Goal: Information Seeking & Learning: Learn about a topic

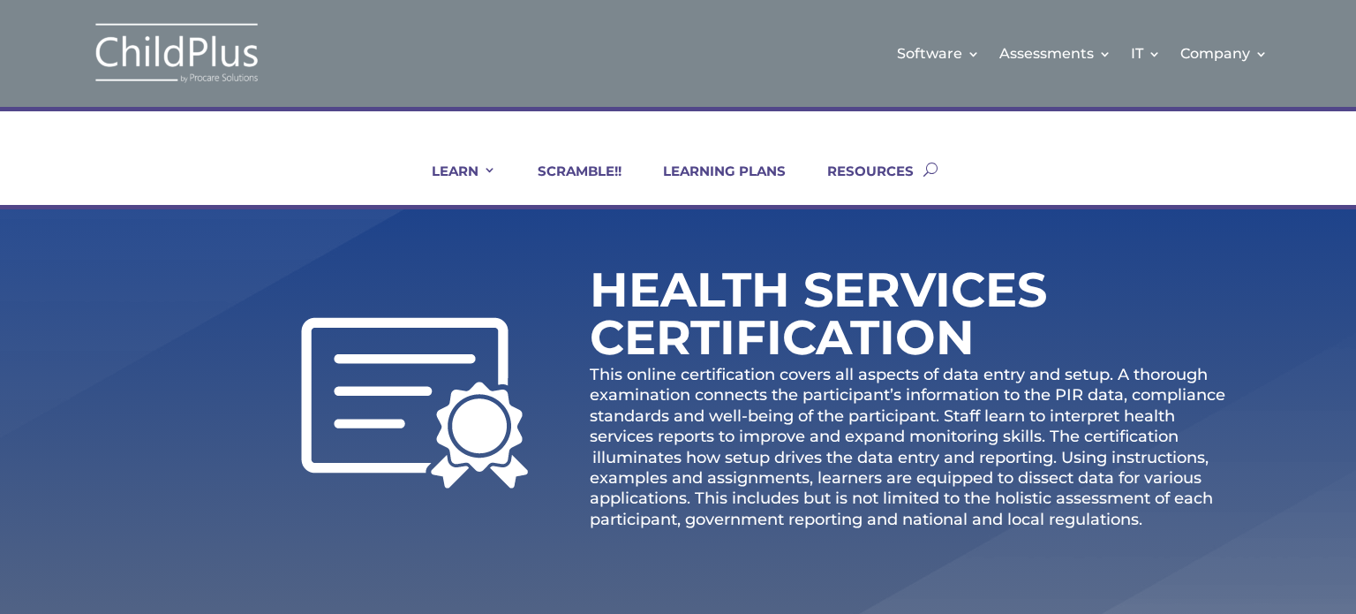
click at [908, 356] on h1 "Health Services Certification" at bounding box center [824, 318] width 468 height 104
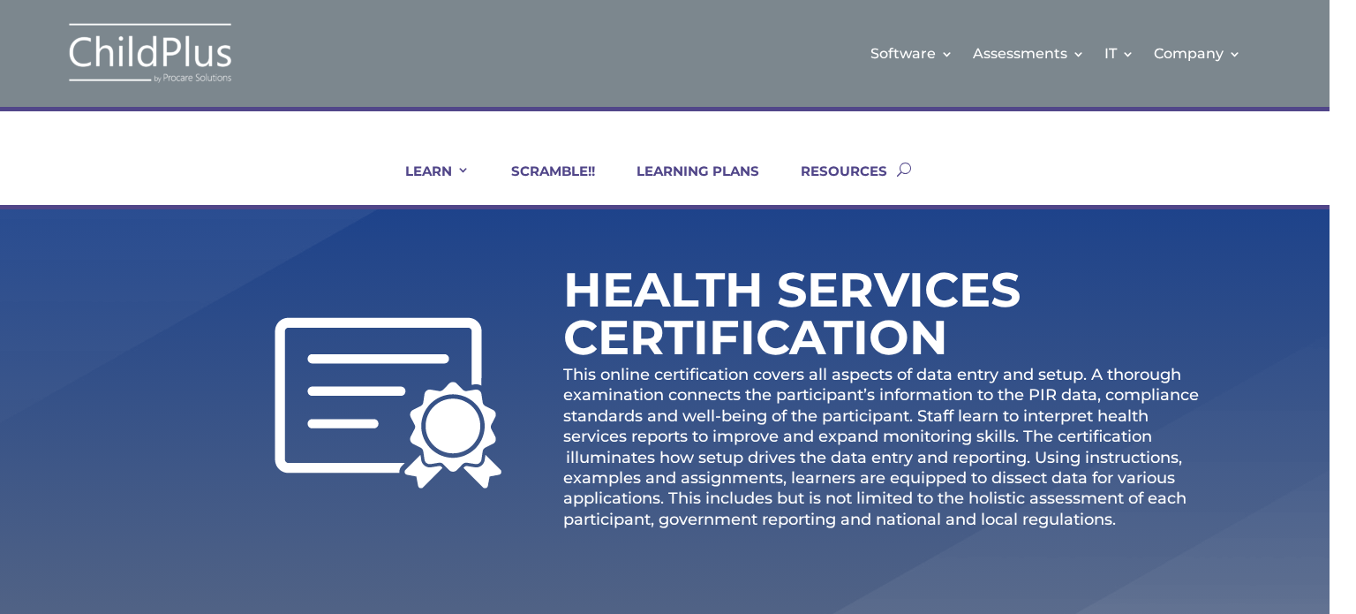
click at [411, 420] on img at bounding box center [388, 402] width 227 height 171
click at [685, 451] on span "This online certification covers all aspects of data entry and setup. A thoroug…" at bounding box center [881, 447] width 636 height 164
drag, startPoint x: 778, startPoint y: 356, endPoint x: 792, endPoint y: 353, distance: 14.4
click at [784, 356] on h1 "Health Services Certification" at bounding box center [797, 318] width 468 height 104
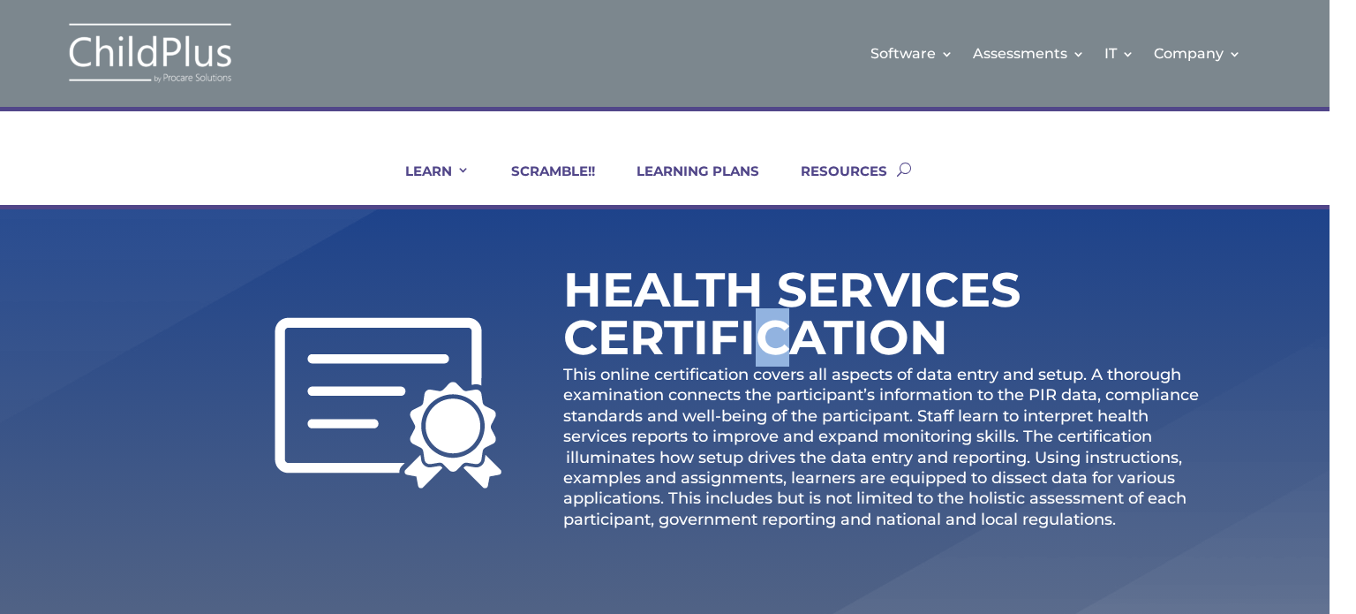
click at [371, 358] on img at bounding box center [388, 402] width 227 height 171
click at [433, 425] on img at bounding box center [388, 402] width 227 height 171
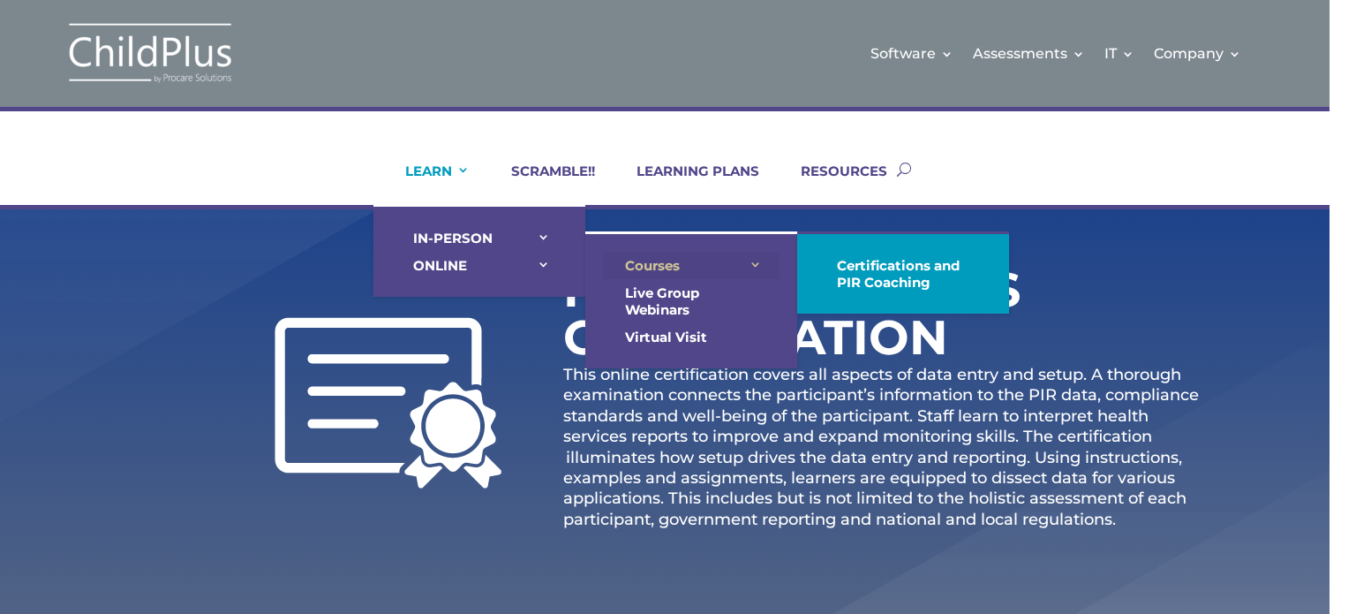
click at [748, 264] on link "Courses" at bounding box center [691, 265] width 177 height 27
click at [751, 264] on link "Courses" at bounding box center [691, 265] width 177 height 27
click at [639, 257] on link "Courses" at bounding box center [691, 265] width 177 height 27
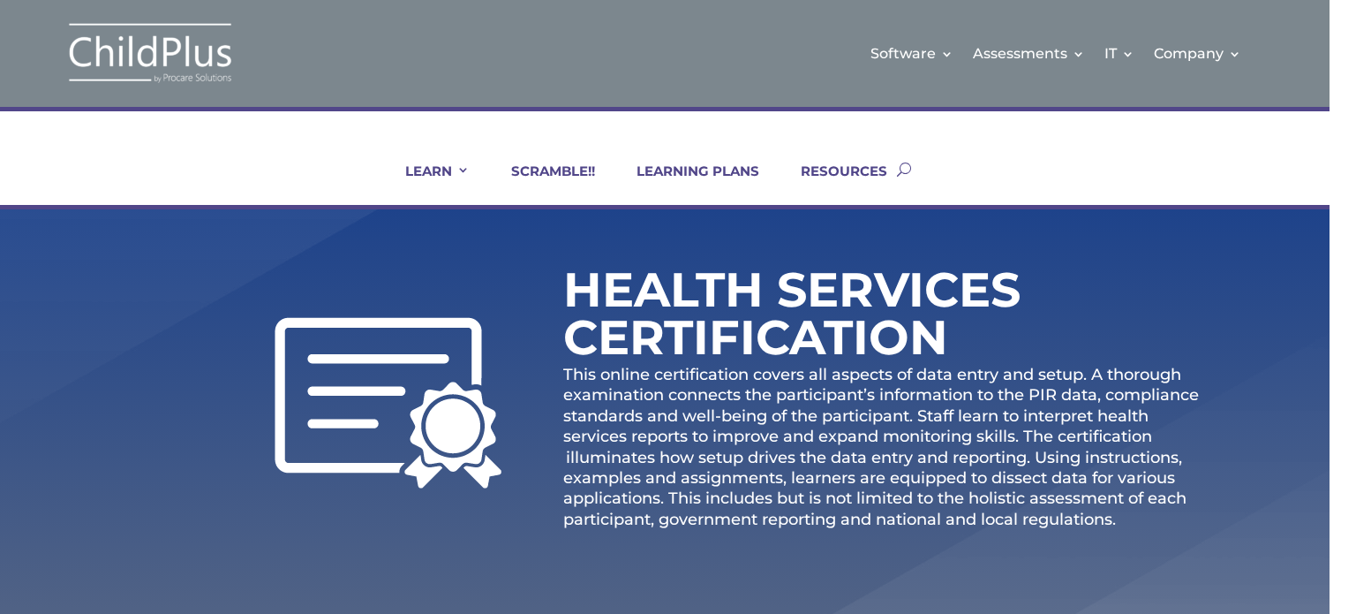
click at [1119, 296] on div "Health Services Certification This online certification covers all aspects of d…" at bounding box center [889, 402] width 653 height 276
click at [679, 168] on link "LEARNING PLANS" at bounding box center [686, 183] width 145 height 42
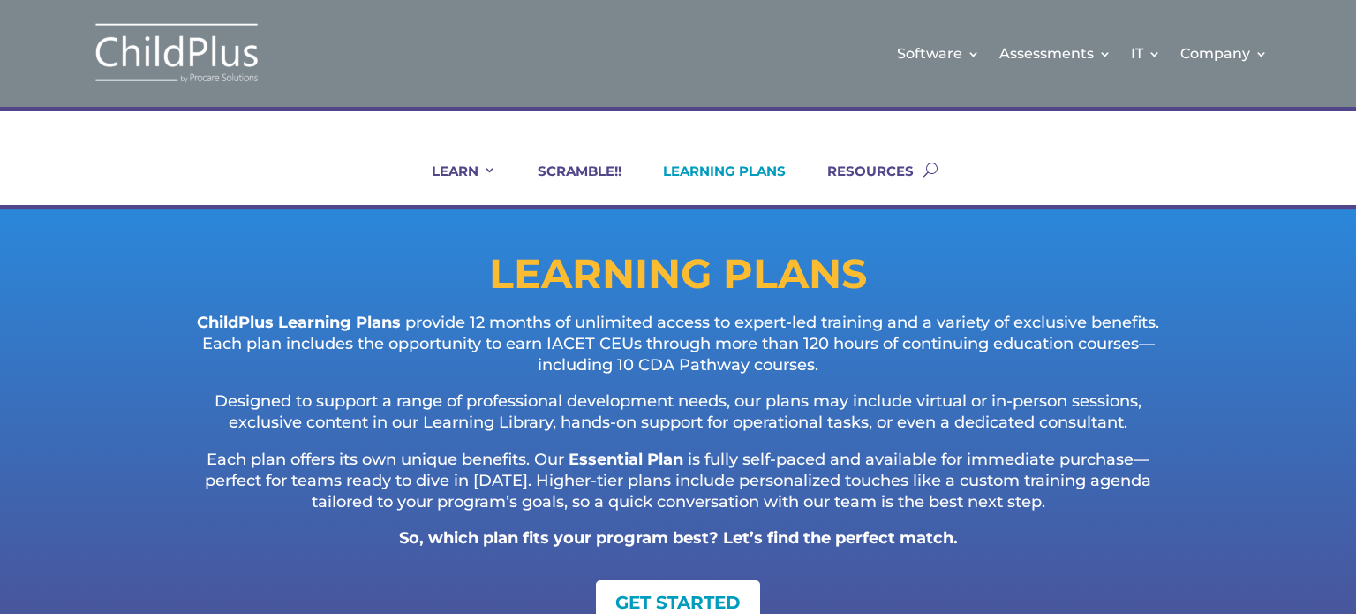
click at [932, 169] on button "button" at bounding box center [930, 169] width 14 height 72
click at [181, 160] on input "search" at bounding box center [656, 168] width 1087 height 19
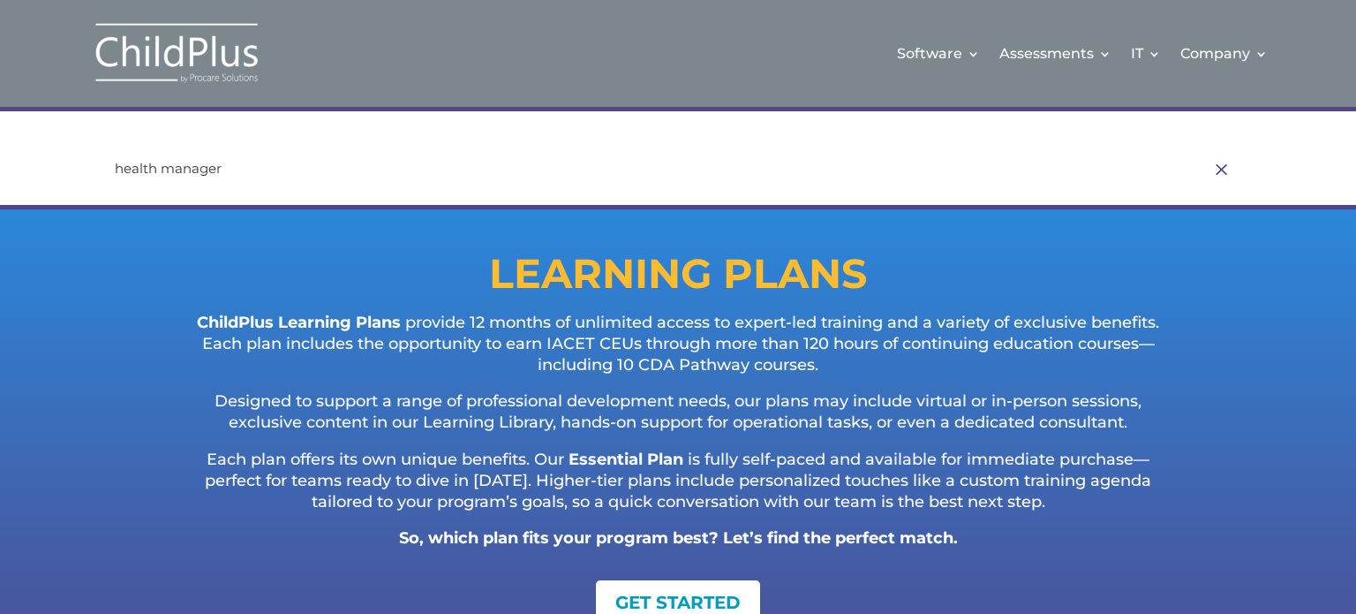
type input "health manager"
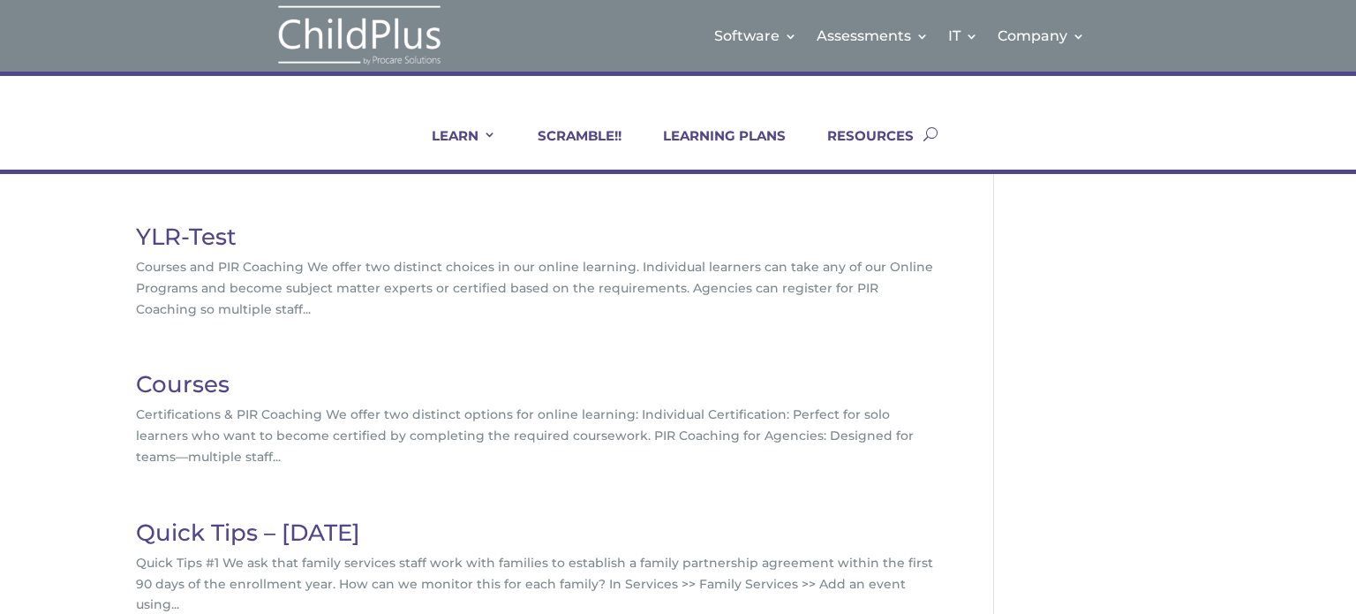
click at [148, 230] on link "YLR-Test" at bounding box center [186, 236] width 101 height 28
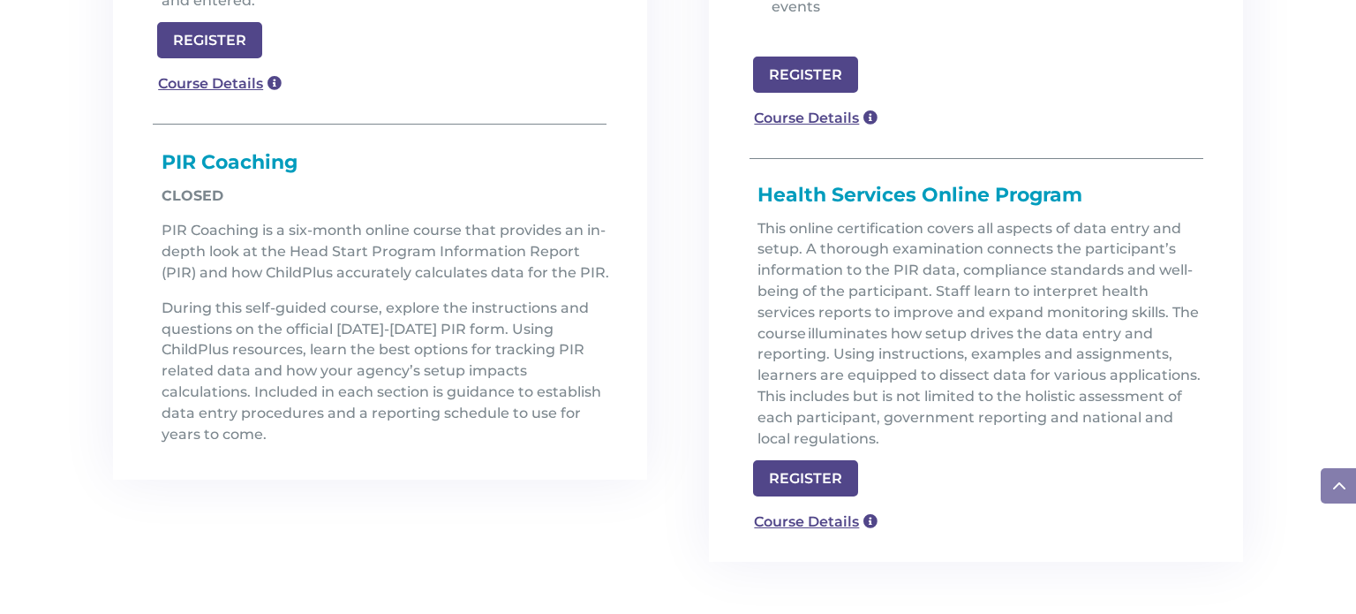
scroll to position [1313, 0]
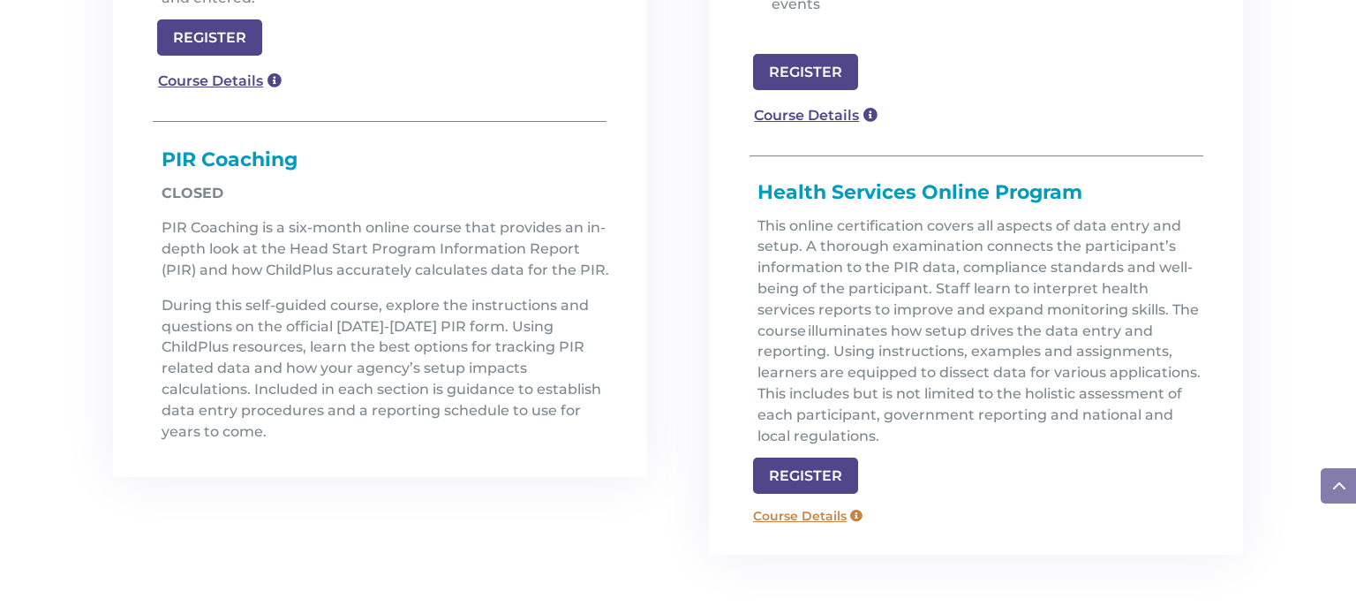
click at [833, 502] on link "Course Details" at bounding box center [807, 516] width 127 height 28
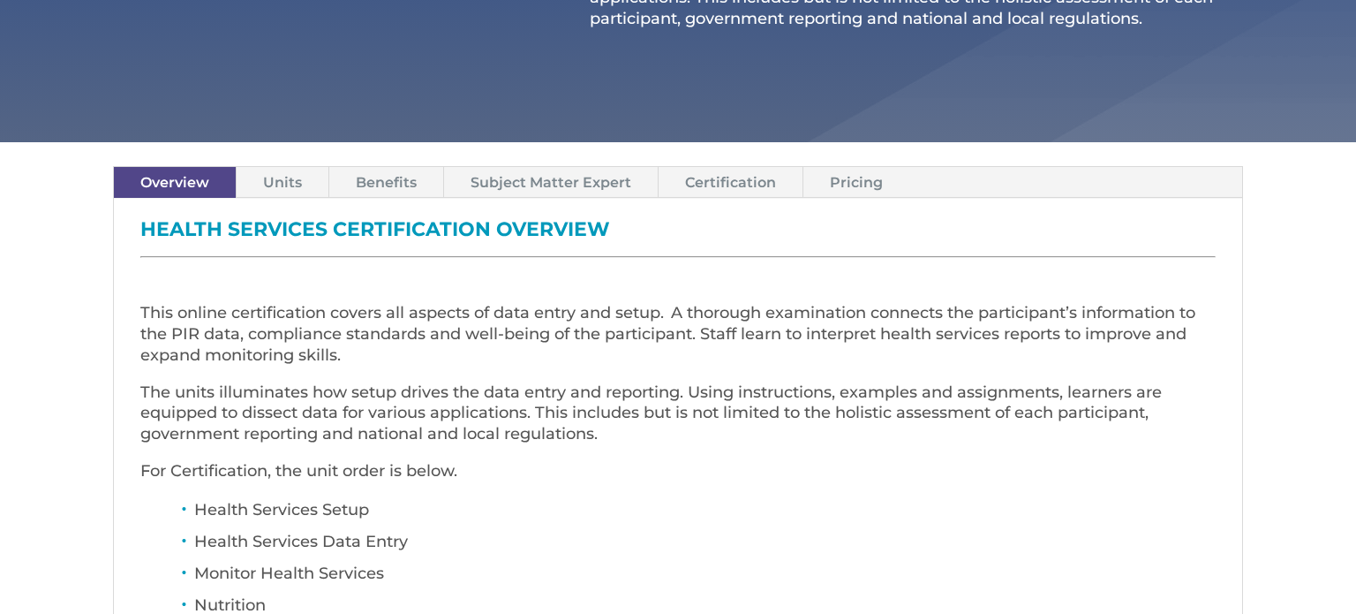
scroll to position [499, 0]
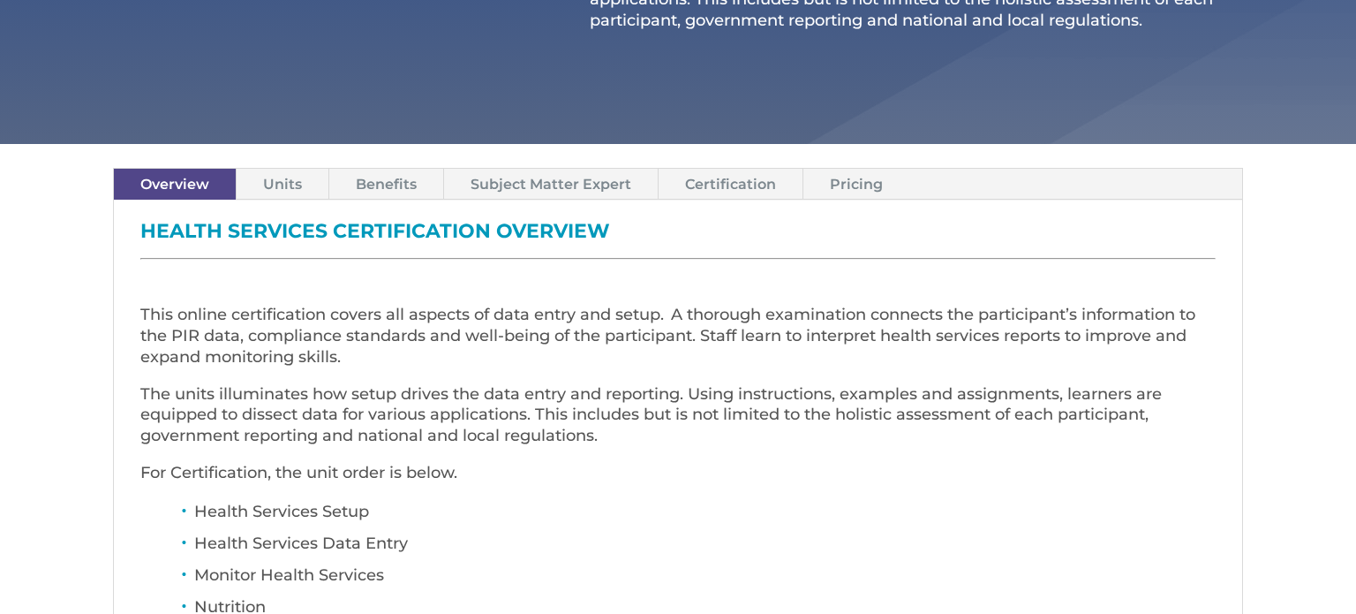
click at [268, 181] on link "Units" at bounding box center [283, 184] width 92 height 31
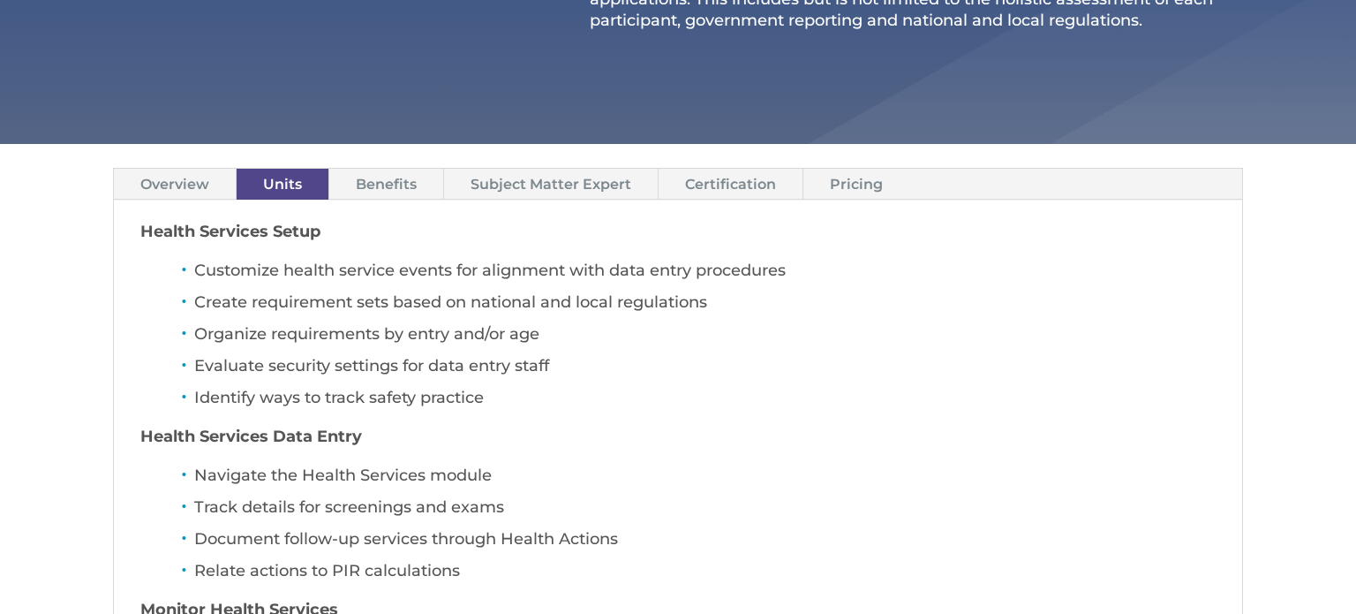
click at [417, 183] on link "Benefits" at bounding box center [386, 184] width 114 height 31
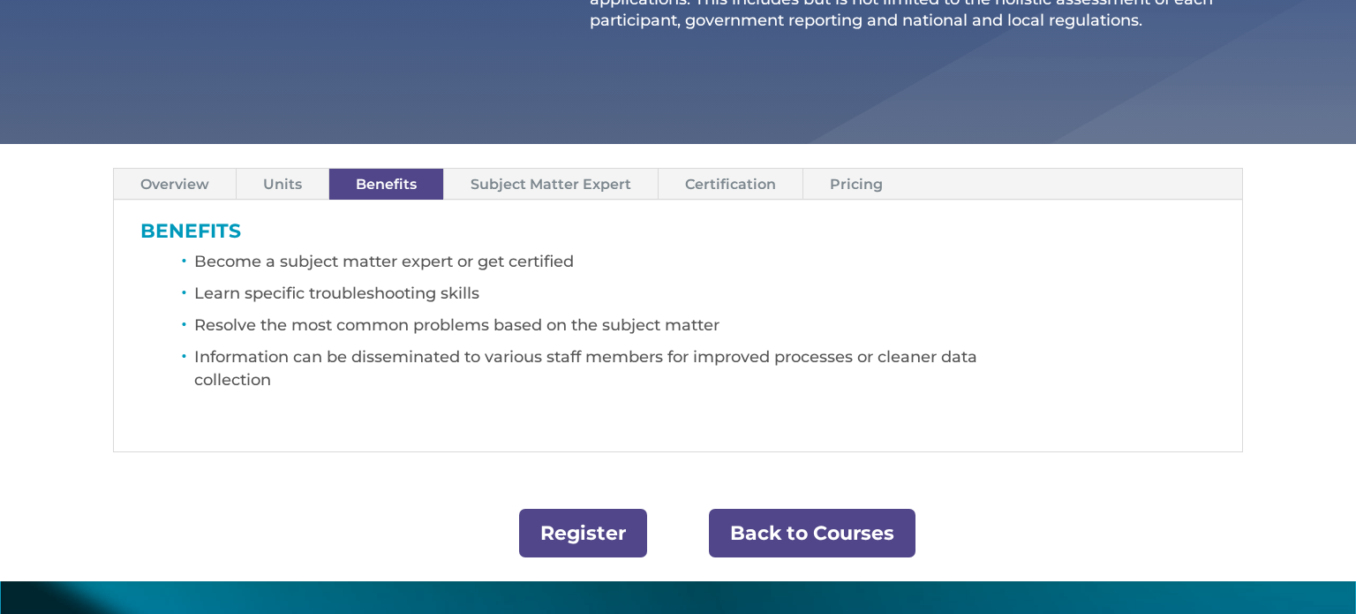
click at [566, 186] on link "Subject Matter Expert" at bounding box center [551, 184] width 214 height 31
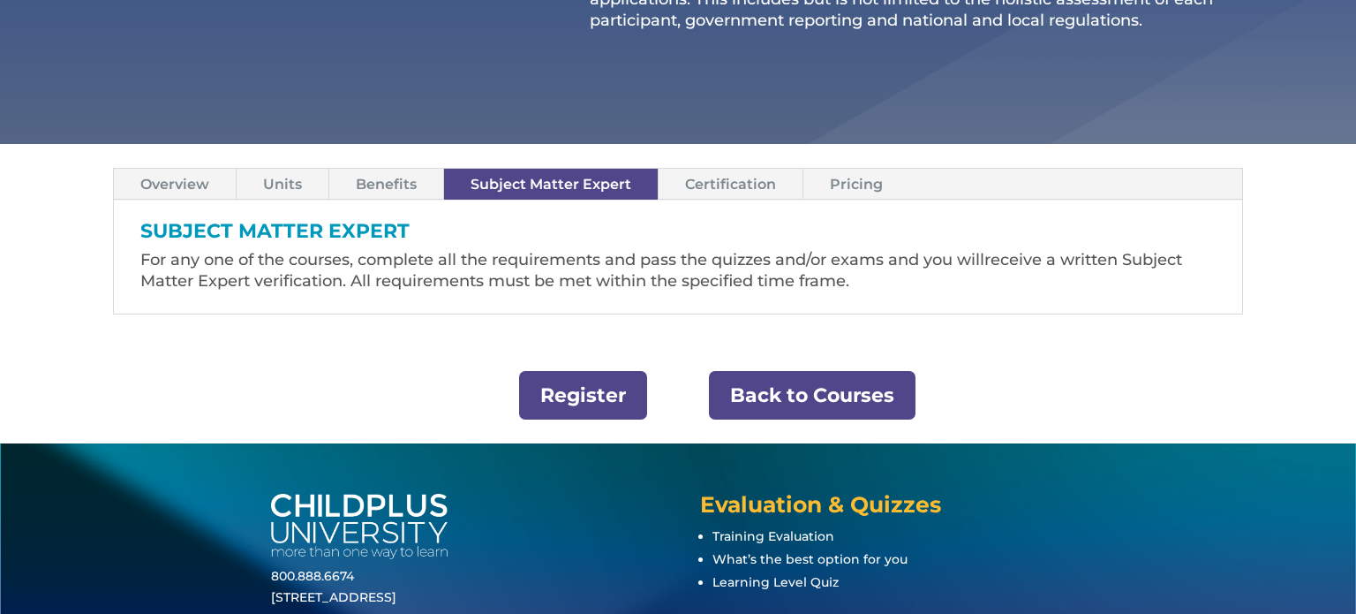
click at [846, 179] on link "Pricing" at bounding box center [856, 184] width 106 height 31
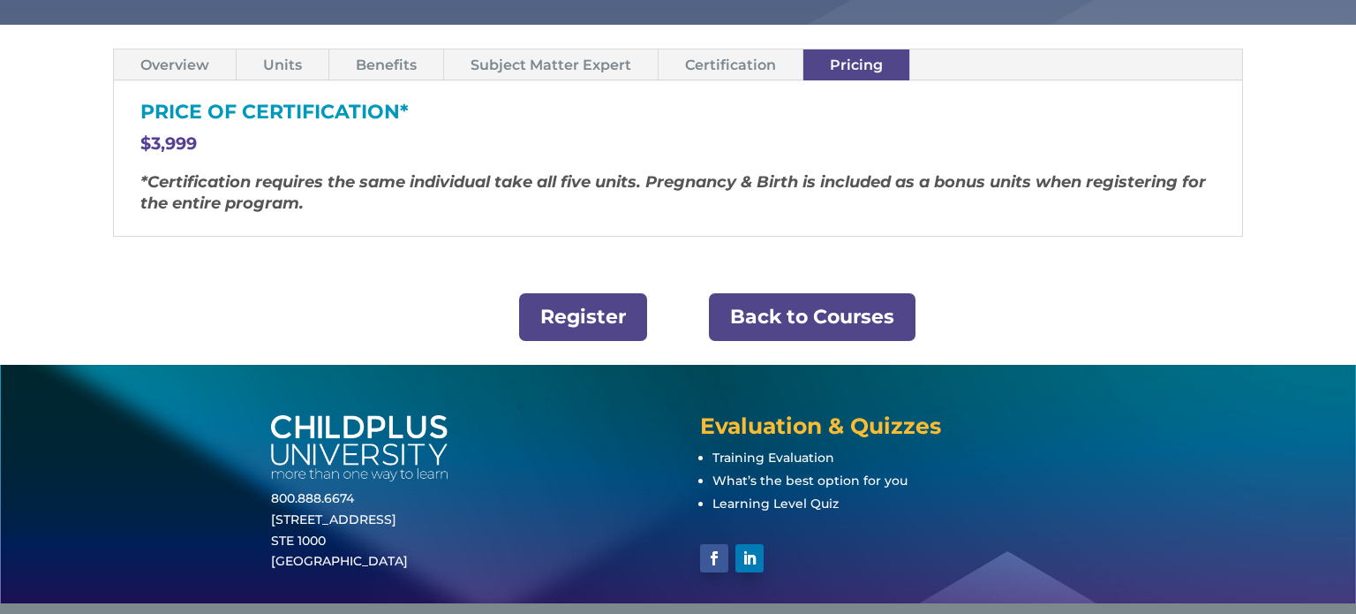
scroll to position [629, 0]
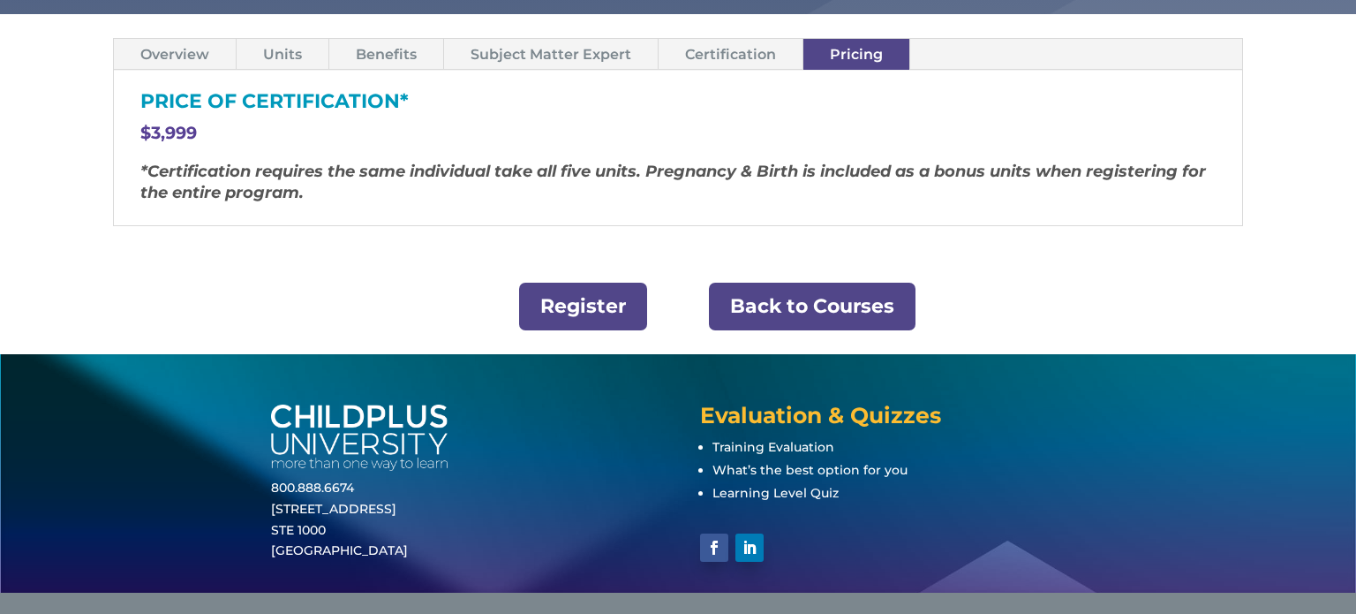
click at [261, 49] on link "Units" at bounding box center [283, 54] width 92 height 31
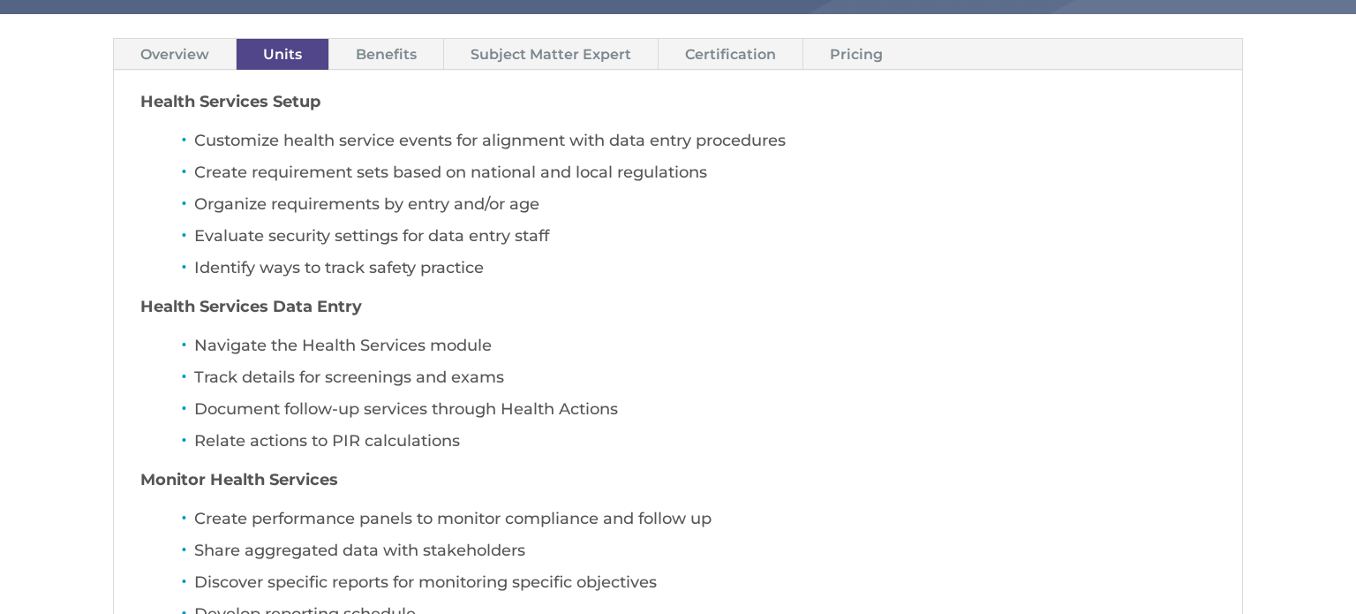
click at [407, 55] on link "Benefits" at bounding box center [386, 54] width 114 height 31
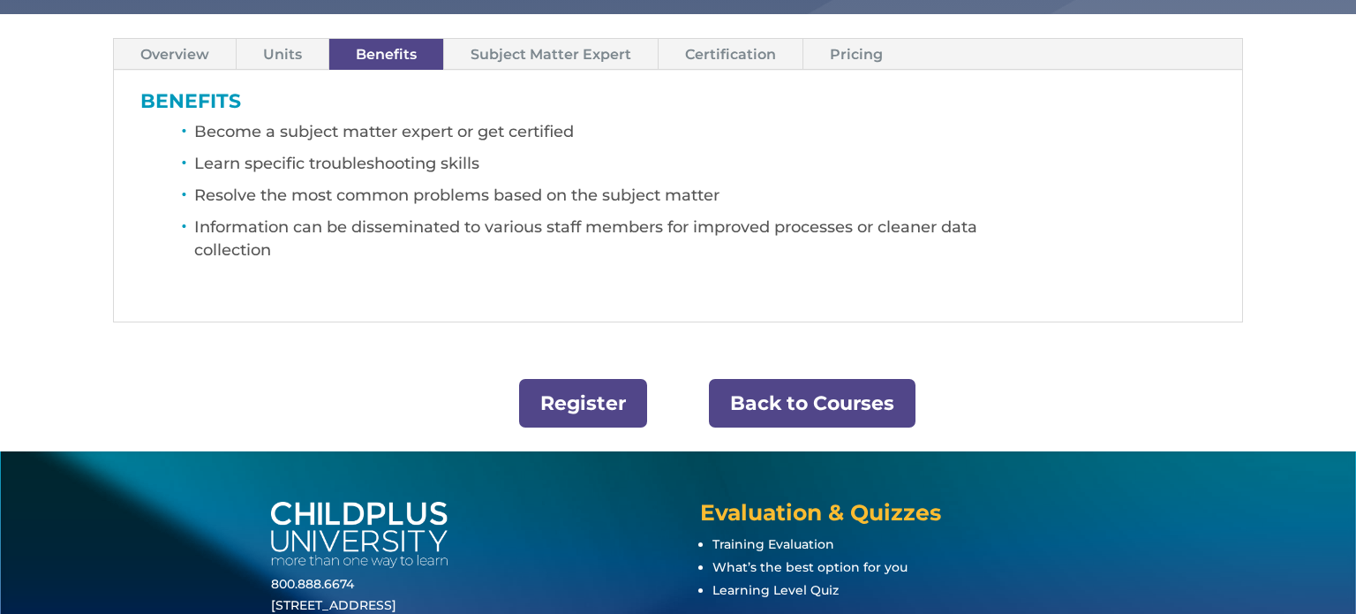
click at [693, 49] on link "Certification" at bounding box center [731, 54] width 144 height 31
